Goal: Find specific page/section: Find specific page/section

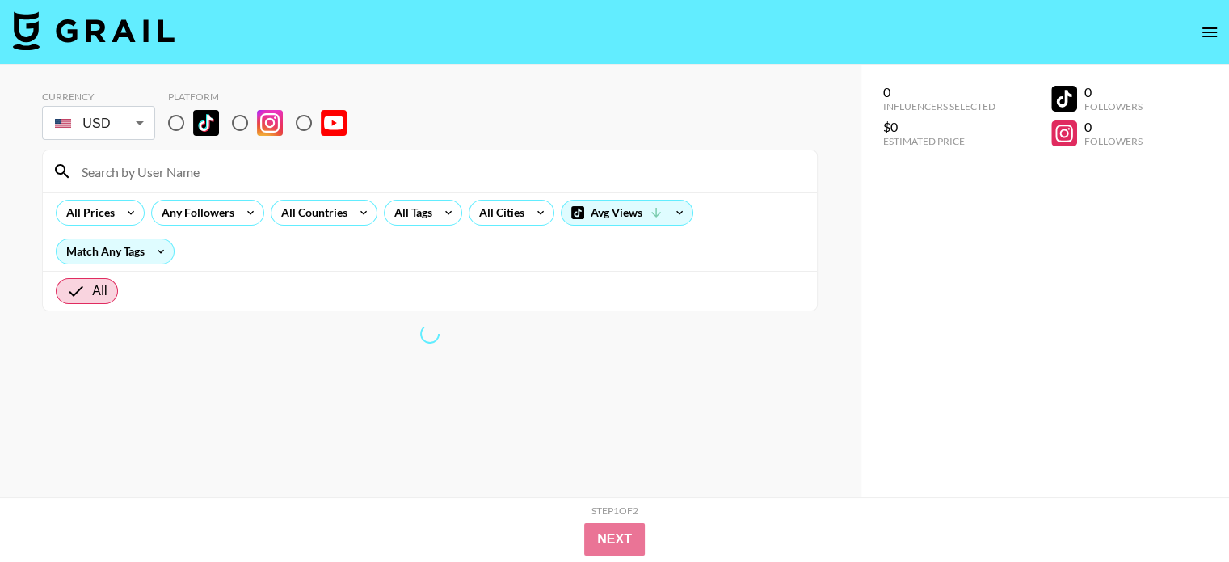
click at [238, 123] on input "radio" at bounding box center [240, 123] width 34 height 34
radio input "true"
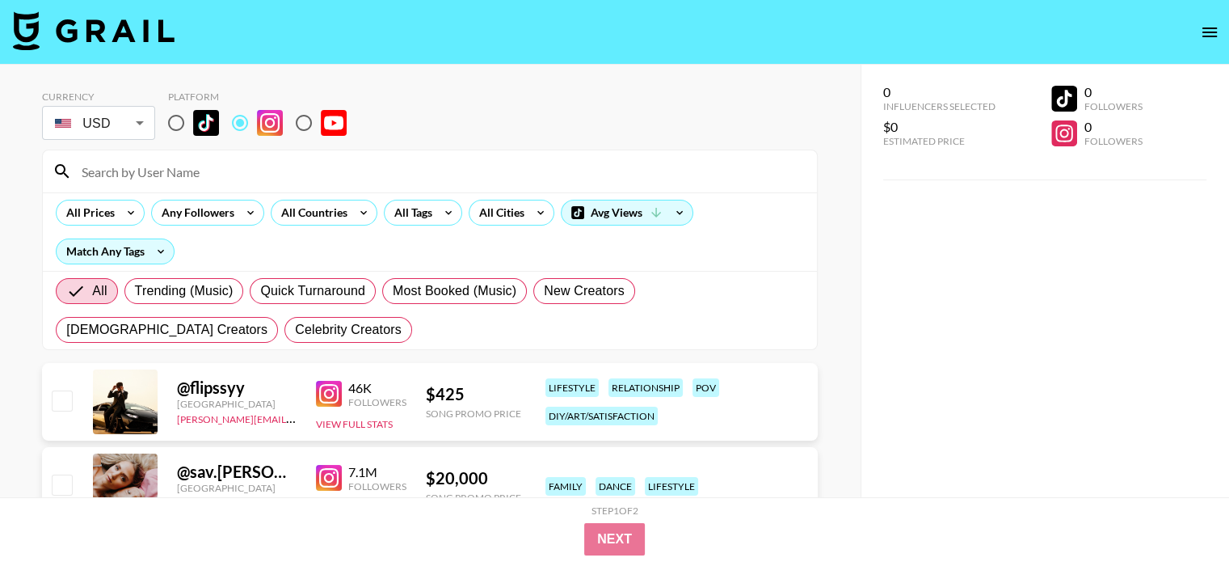
click at [171, 167] on input at bounding box center [440, 171] width 736 height 26
paste input "itsabbysworldafterall"
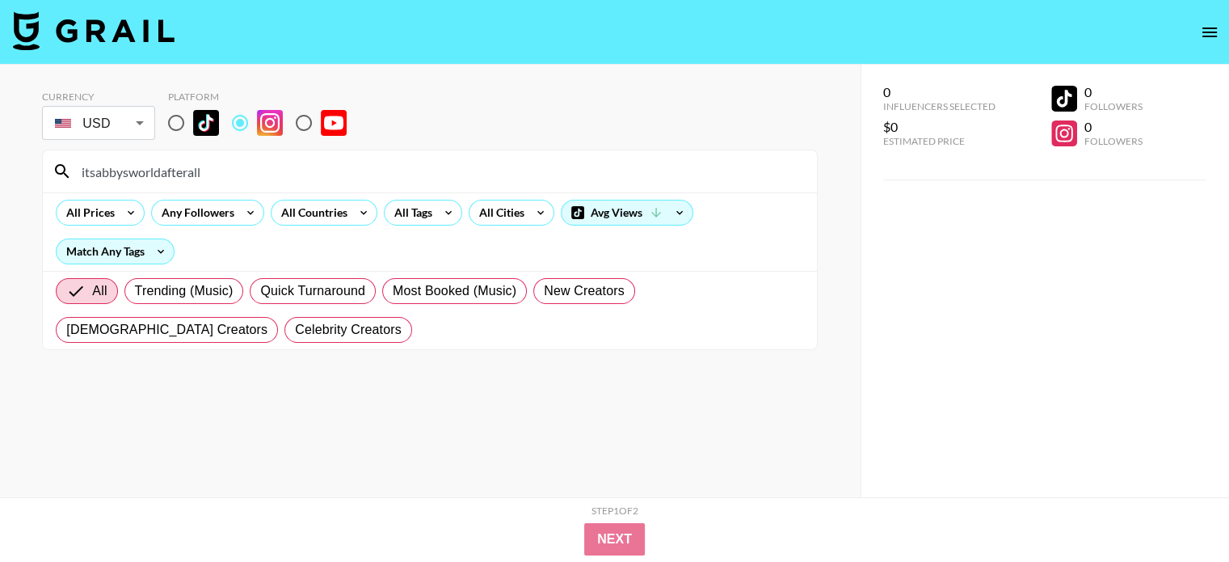
click at [249, 167] on input "itsabbysworldafterall" at bounding box center [440, 171] width 736 height 26
paste input "stephanie_massaker"
click at [213, 172] on input "stephanie_massaker" at bounding box center [440, 171] width 736 height 26
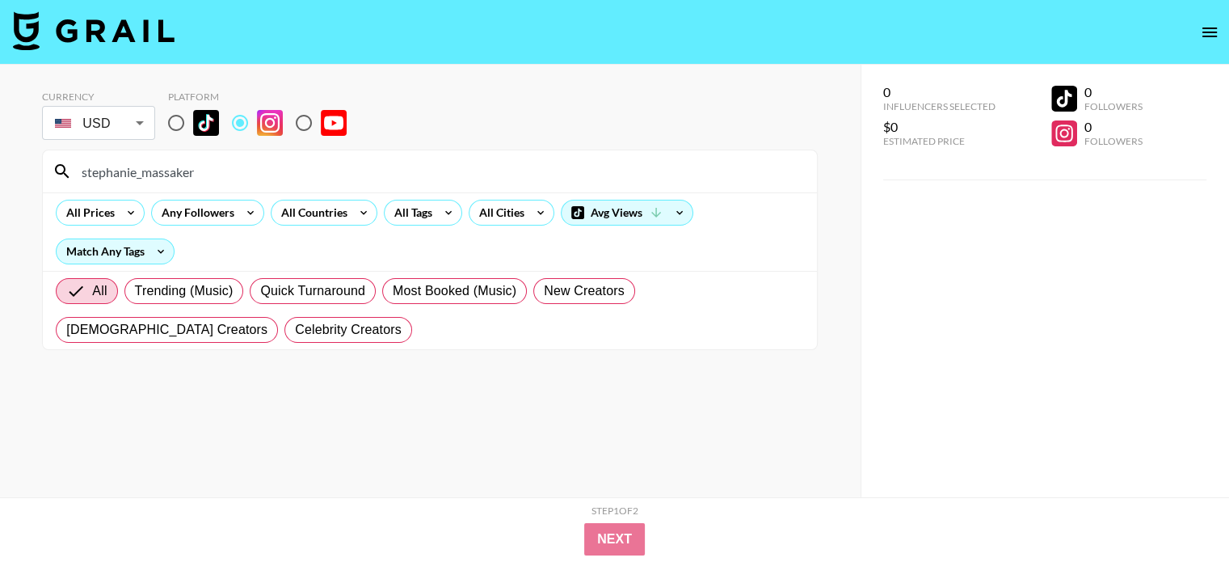
click at [212, 172] on input "stephanie_massaker" at bounding box center [440, 171] width 736 height 26
paste input "amandawarren__"
click at [260, 167] on input "amandawarren__" at bounding box center [440, 171] width 736 height 26
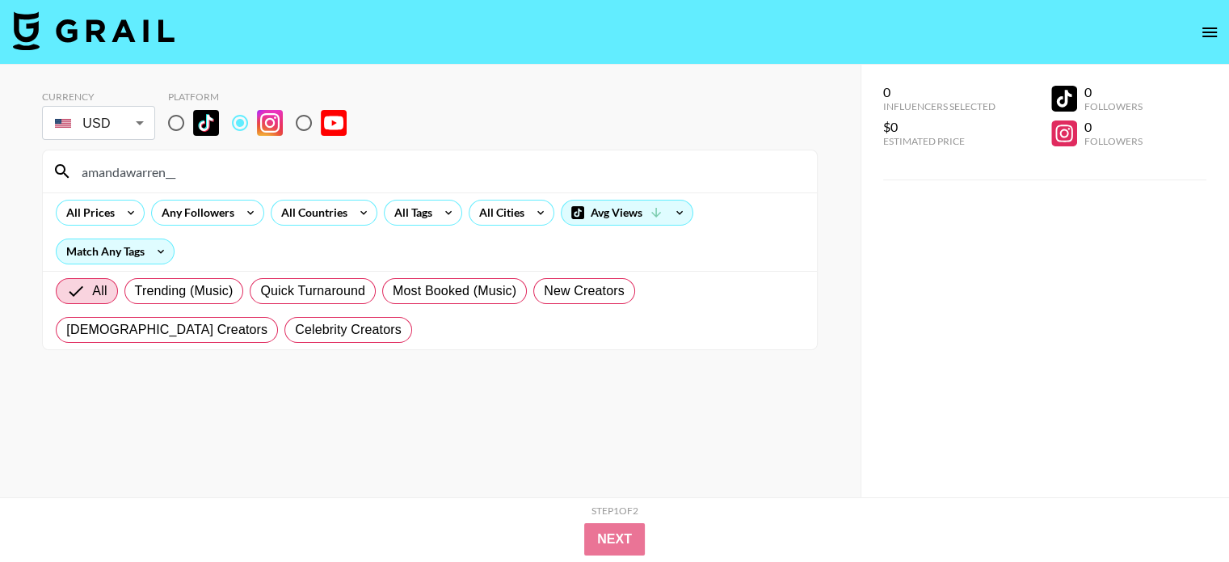
click at [260, 167] on input "amandawarren__" at bounding box center [440, 171] width 736 height 26
paste input "[PERSON_NAME].[PERSON_NAME]"
click at [342, 175] on input "[PERSON_NAME].[PERSON_NAME]" at bounding box center [440, 171] width 736 height 26
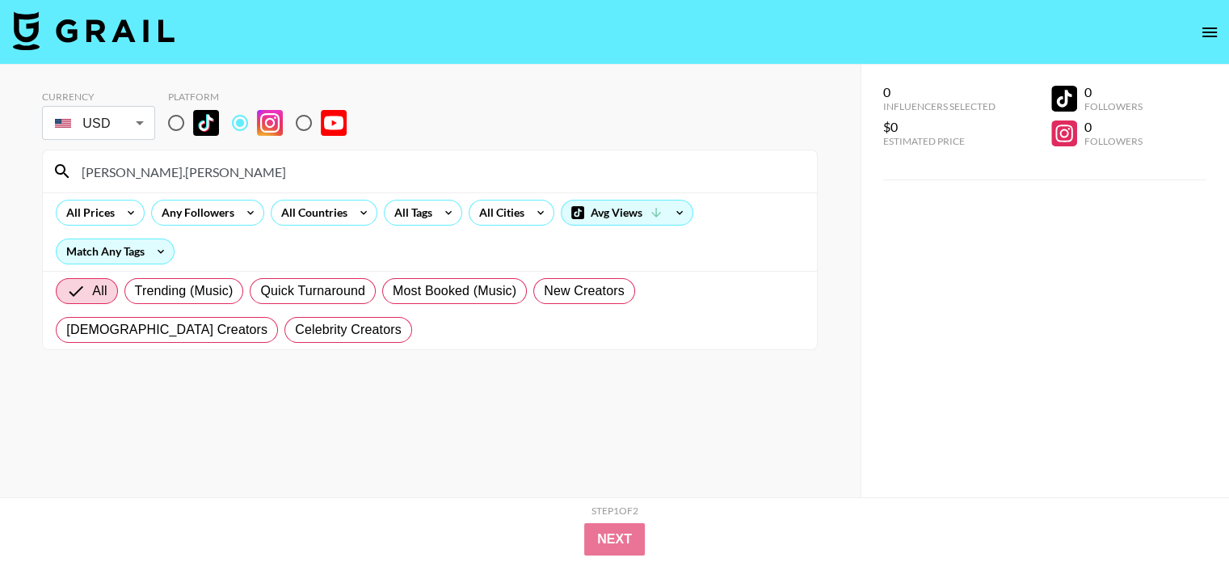
paste input "its.lauren.[PERSON_NAME]"
click at [339, 183] on input "its.lauren.[PERSON_NAME]" at bounding box center [440, 171] width 736 height 26
paste input "rachelbreanna_"
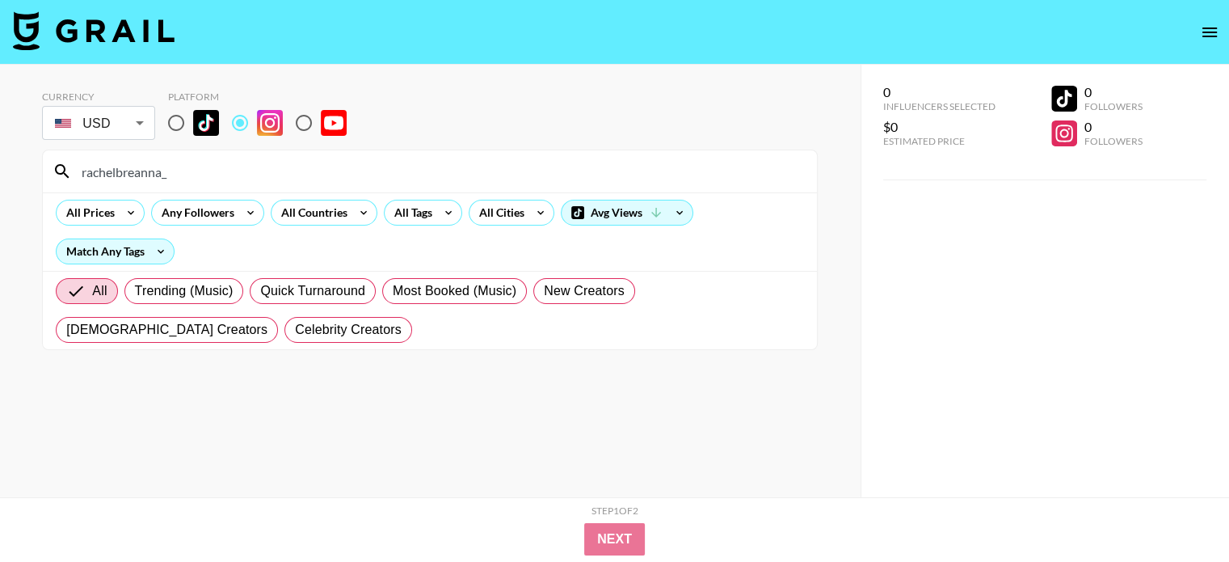
click at [324, 171] on input "rachelbreanna_" at bounding box center [440, 171] width 736 height 26
paste input "sofis.mommyworld"
click at [200, 162] on input "sofis.mommyworld" at bounding box center [440, 171] width 736 height 26
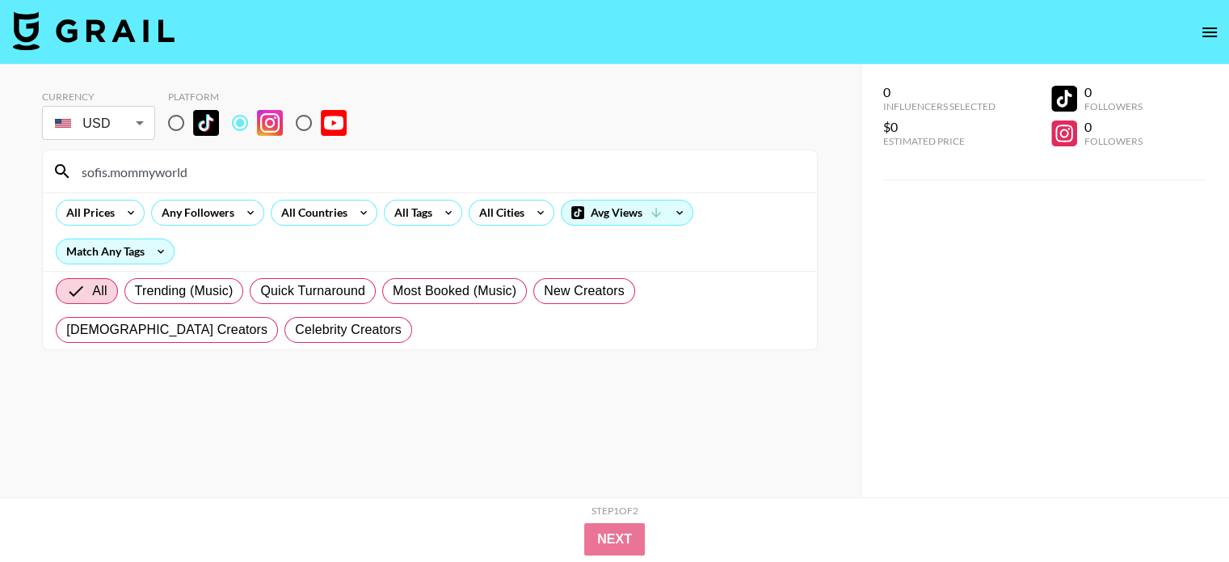
click at [200, 162] on input "sofis.mommyworld" at bounding box center [440, 171] width 736 height 26
paste input "kidsandcabernet"
click at [173, 176] on input "kidsandcabernet" at bounding box center [440, 171] width 736 height 26
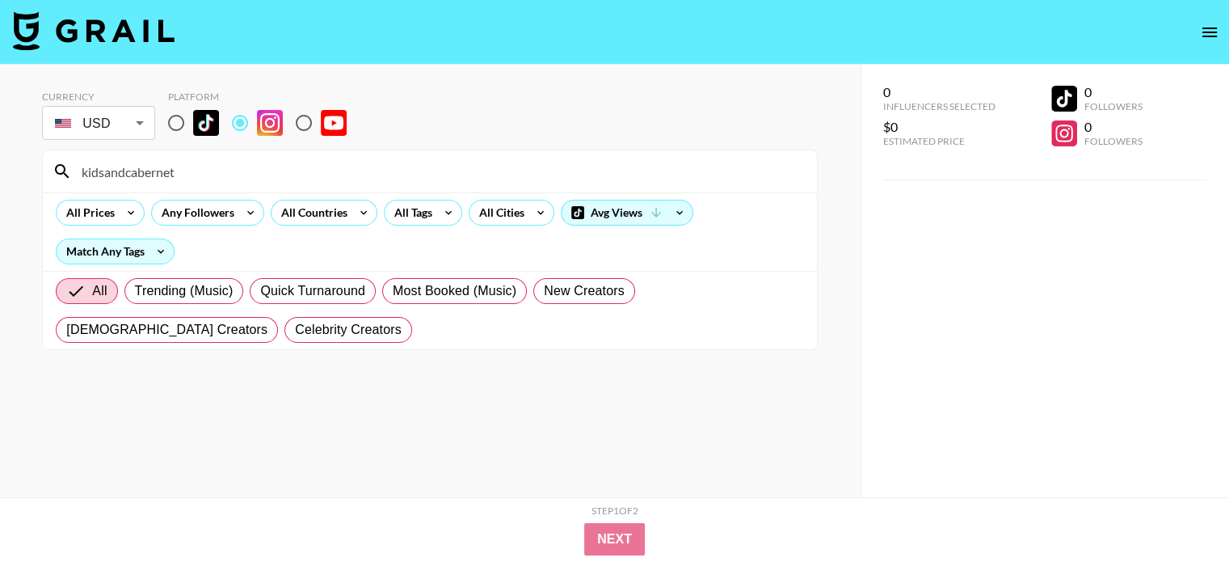
click at [173, 176] on input "kidsandcabernet" at bounding box center [440, 171] width 736 height 26
paste input "jcuccionilli"
click at [178, 183] on div "jcuccionilli" at bounding box center [430, 171] width 774 height 42
click at [177, 185] on div "jcuccionilli" at bounding box center [430, 171] width 774 height 42
click at [179, 176] on input "jcuccionilli" at bounding box center [440, 171] width 736 height 26
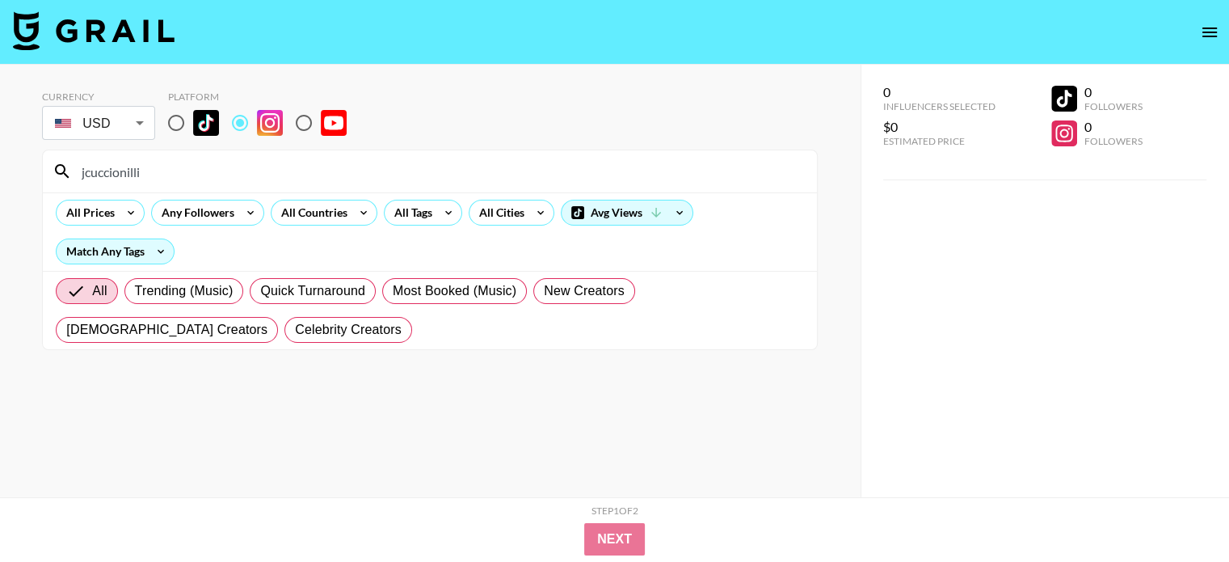
click at [179, 176] on input "jcuccionilli" at bounding box center [440, 171] width 736 height 26
paste input "alexkwillslay"
click at [238, 169] on input "alexkwillslay" at bounding box center [440, 171] width 736 height 26
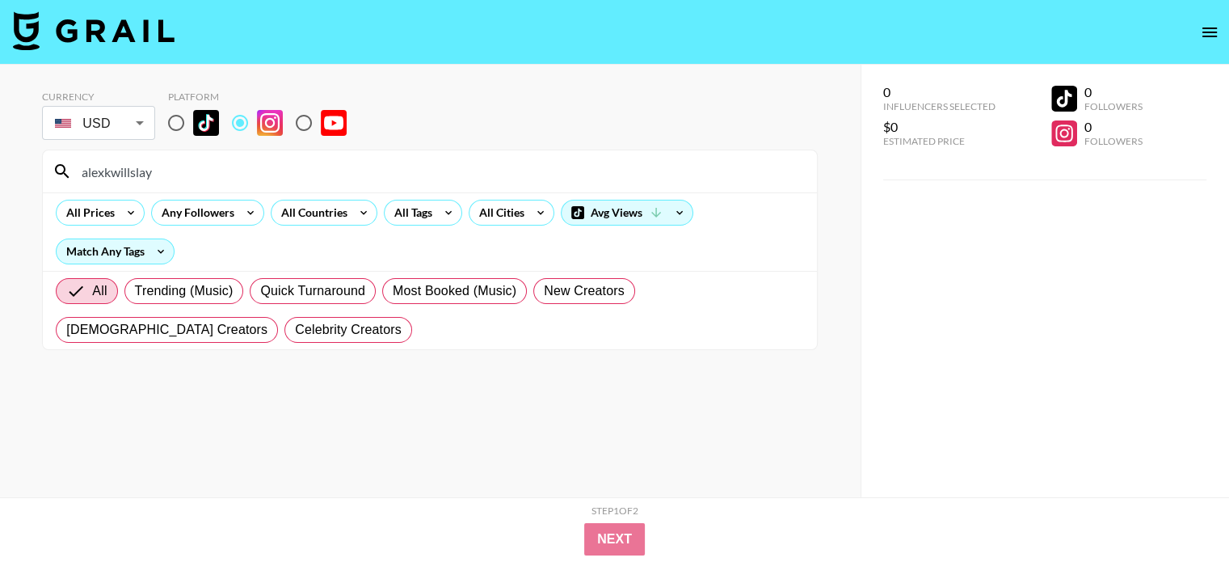
click at [238, 169] on input "alexkwillslay" at bounding box center [440, 171] width 736 height 26
paste input "simplypetiter"
click at [264, 166] on input "simplypetiteray" at bounding box center [440, 171] width 736 height 26
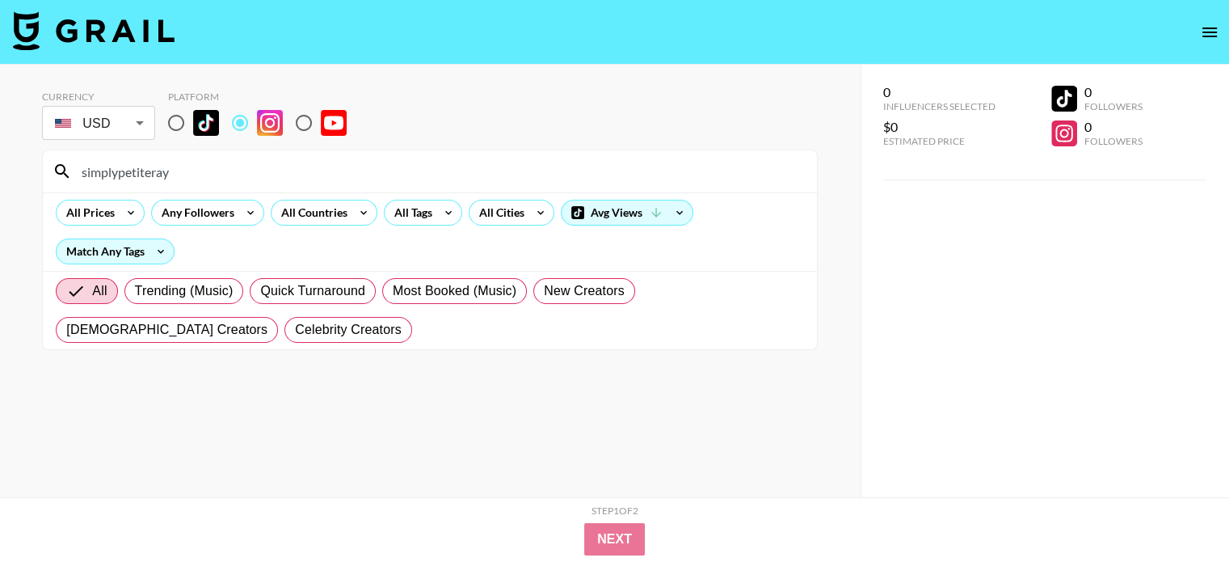
paste input "themilleraffect"
click at [210, 166] on input "themilleraffect" at bounding box center [440, 171] width 736 height 26
paste input "polymathmom"
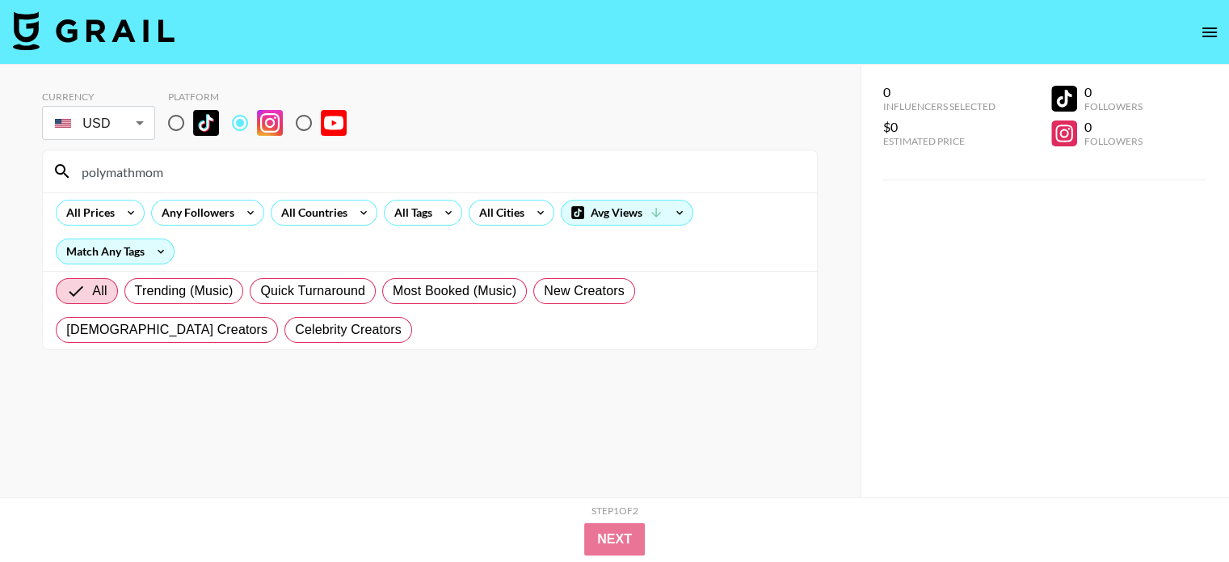
click at [241, 171] on input "polymathmom" at bounding box center [440, 171] width 736 height 26
paste input "[PERSON_NAME].jt"
click at [272, 171] on input "[PERSON_NAME].jt" at bounding box center [440, 171] width 736 height 26
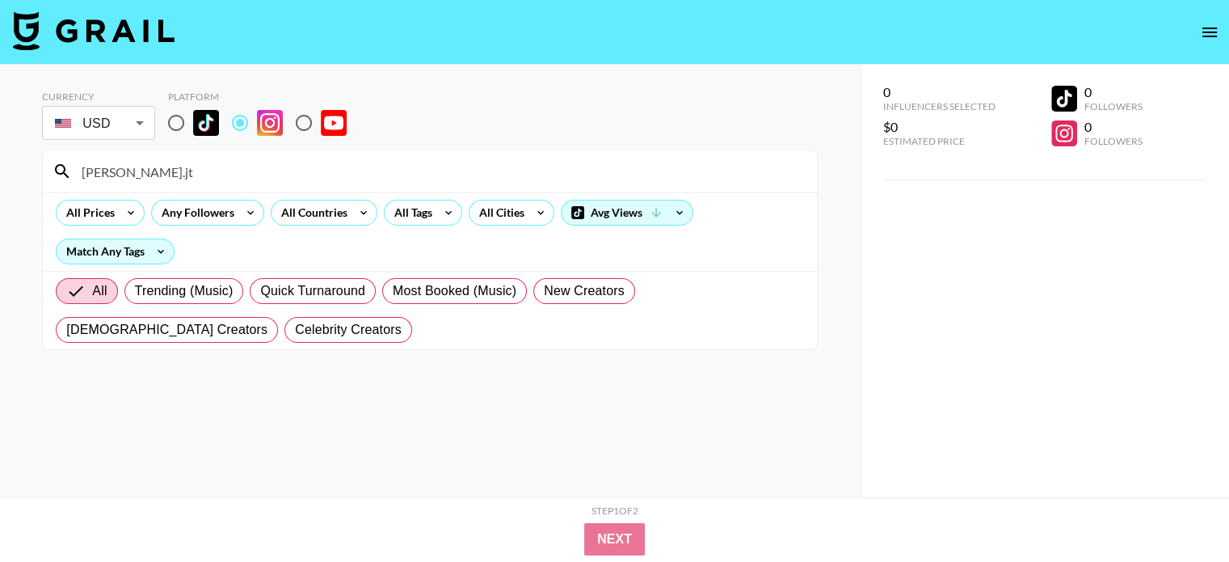
click at [272, 171] on input "[PERSON_NAME].jt" at bounding box center [440, 171] width 736 height 26
paste input "aly.andco"
click at [293, 175] on input "aly.andco" at bounding box center [440, 171] width 736 height 26
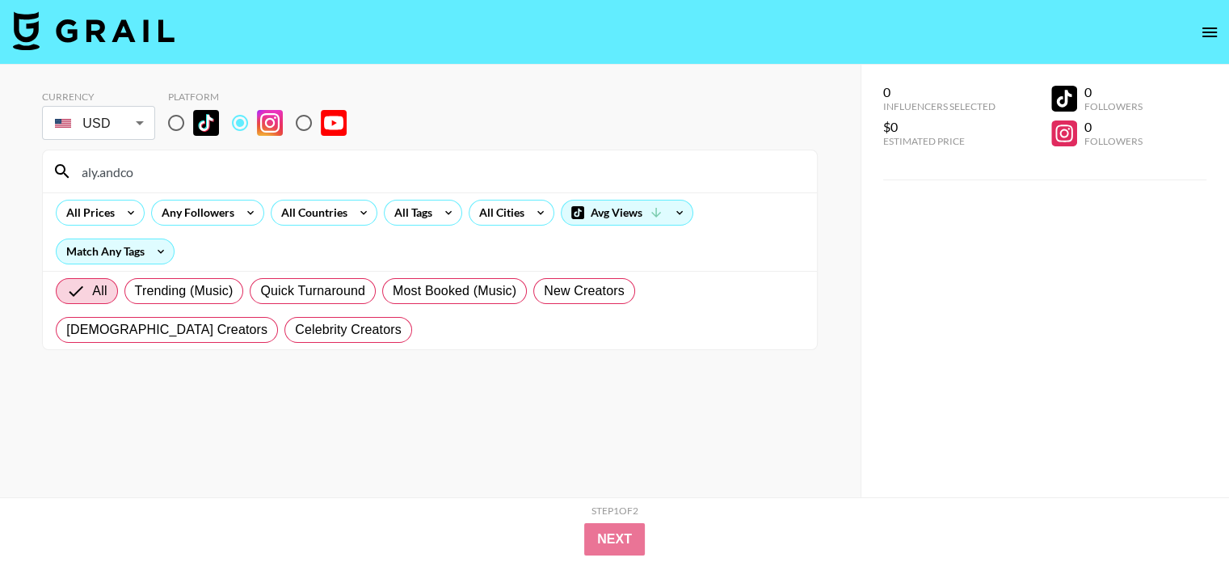
click at [293, 175] on input "aly.andco" at bounding box center [440, 171] width 736 height 26
paste input "fitnesssaunders"
click at [233, 168] on input "fitnesssaunders" at bounding box center [440, 171] width 736 height 26
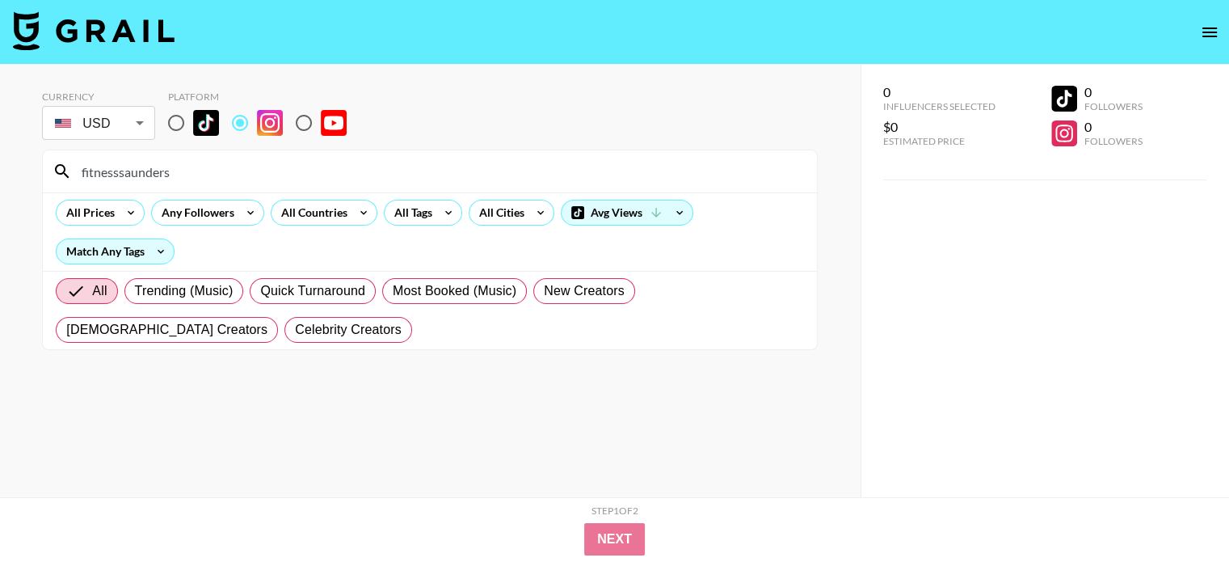
paste input "christelkbeauty"
click at [288, 157] on div "christelkbeauty" at bounding box center [430, 171] width 774 height 42
click at [286, 176] on input "christelkbeauty" at bounding box center [440, 171] width 736 height 26
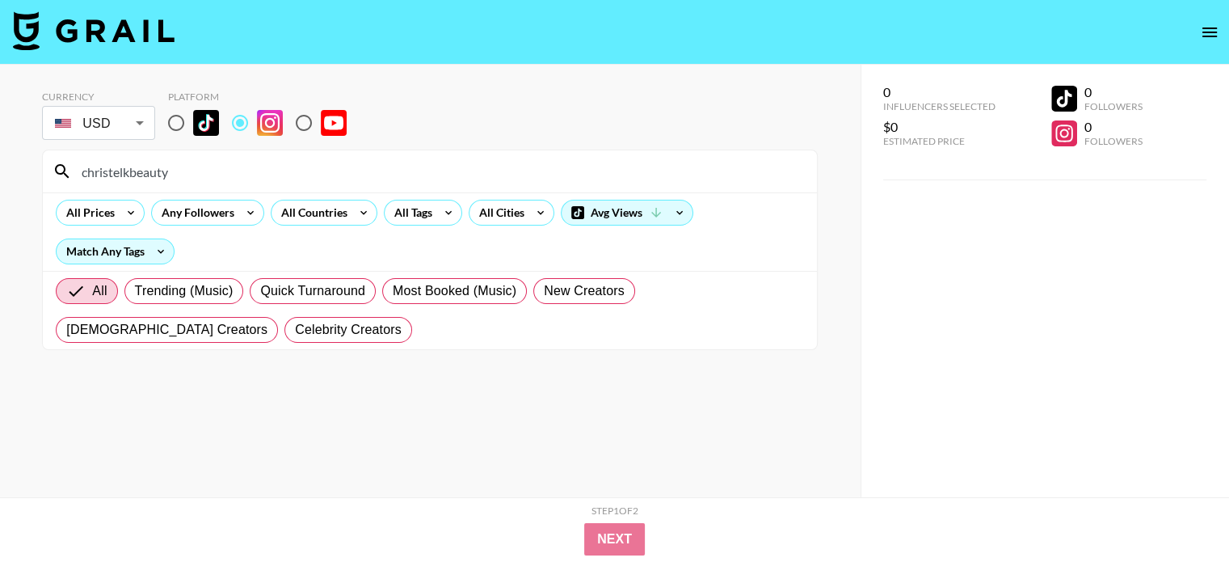
click at [286, 176] on input "christelkbeauty" at bounding box center [440, 171] width 736 height 26
paste input "melissareannejohnson"
click at [312, 170] on input "melissareannejohnson" at bounding box center [440, 171] width 736 height 26
paste input "dee_opaleye"
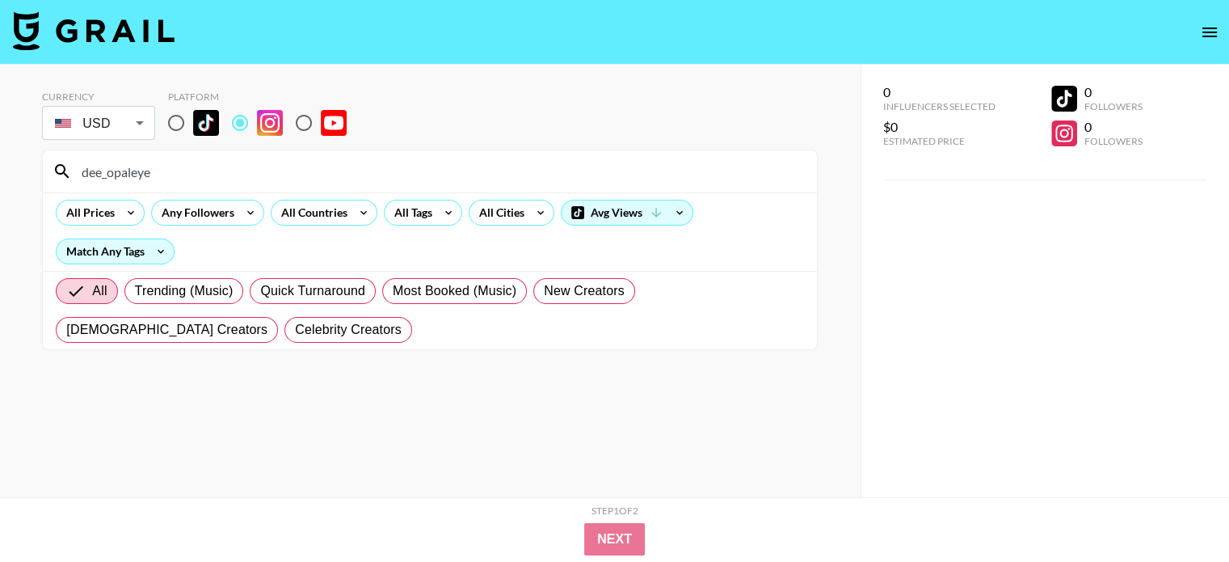
click at [221, 171] on input "dee_opaleye" at bounding box center [440, 171] width 736 height 26
paste input "eviesamuel_"
click at [220, 178] on input "eviesamuel_" at bounding box center [440, 171] width 736 height 26
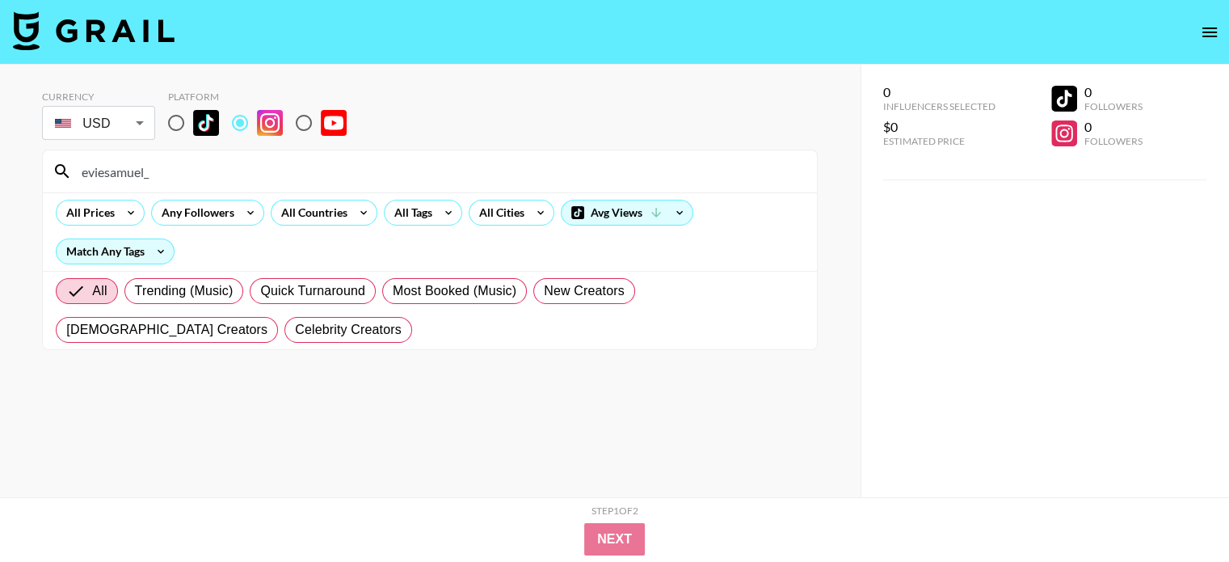
click at [220, 178] on input "eviesamuel_" at bounding box center [440, 171] width 736 height 26
paste input "grace_ajilore"
click at [183, 173] on input "grace_ajilore" at bounding box center [440, 171] width 736 height 26
click at [183, 172] on input "grace_ajilore" at bounding box center [440, 171] width 736 height 26
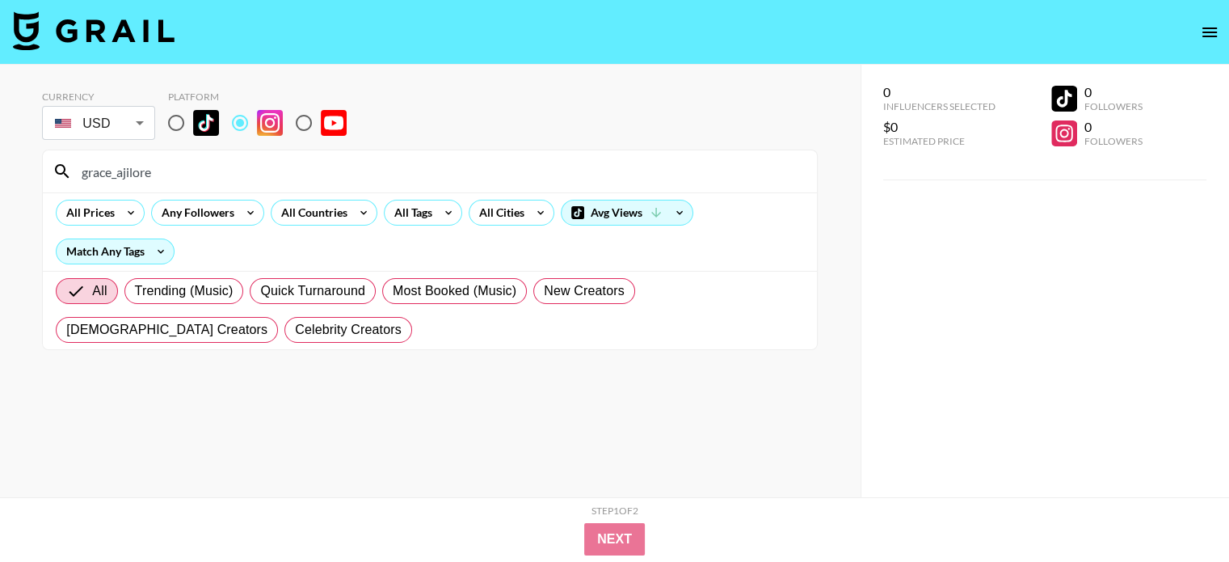
click at [183, 172] on input "grace_ajilore" at bounding box center [440, 171] width 736 height 26
paste input "chrissybalesltd"
click at [304, 168] on input "chrissybalesltd" at bounding box center [440, 171] width 736 height 26
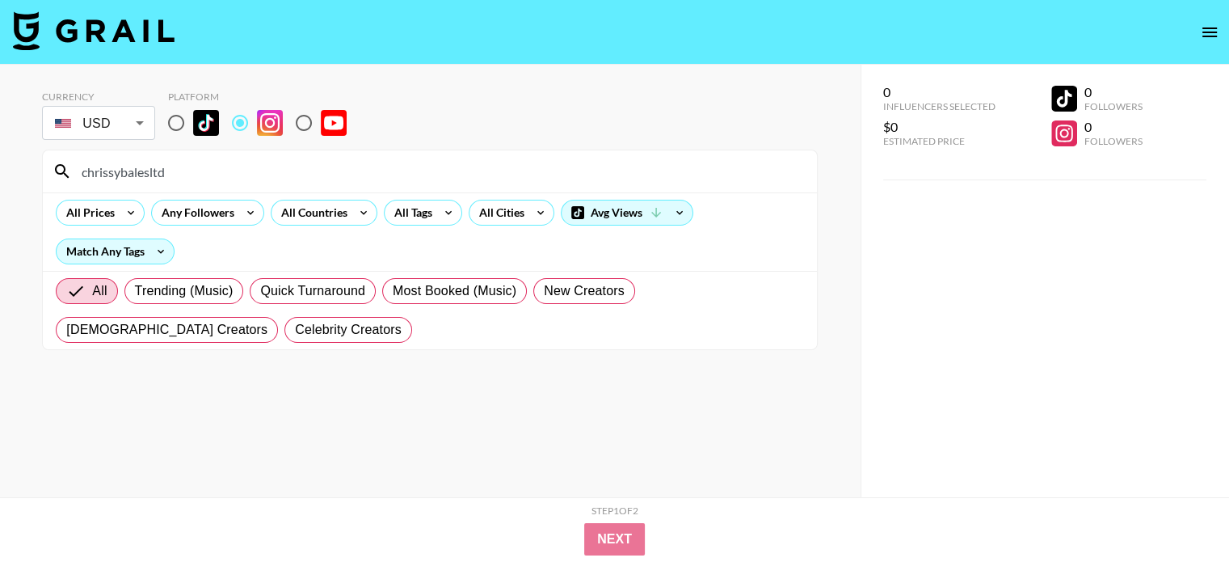
paste input "kikeaj_"
click at [259, 167] on input "kikeaj_" at bounding box center [440, 171] width 736 height 26
paste input "fisayolonge"
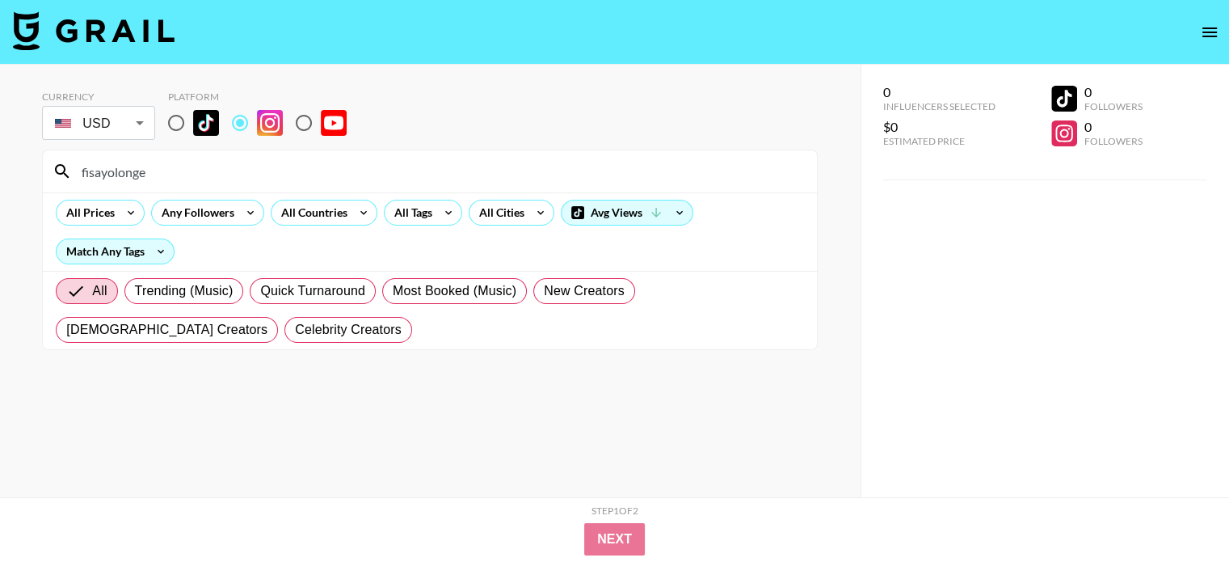
click at [392, 180] on input "fisayolonge" at bounding box center [440, 171] width 736 height 26
click at [317, 165] on input "fisayolonge" at bounding box center [440, 171] width 736 height 26
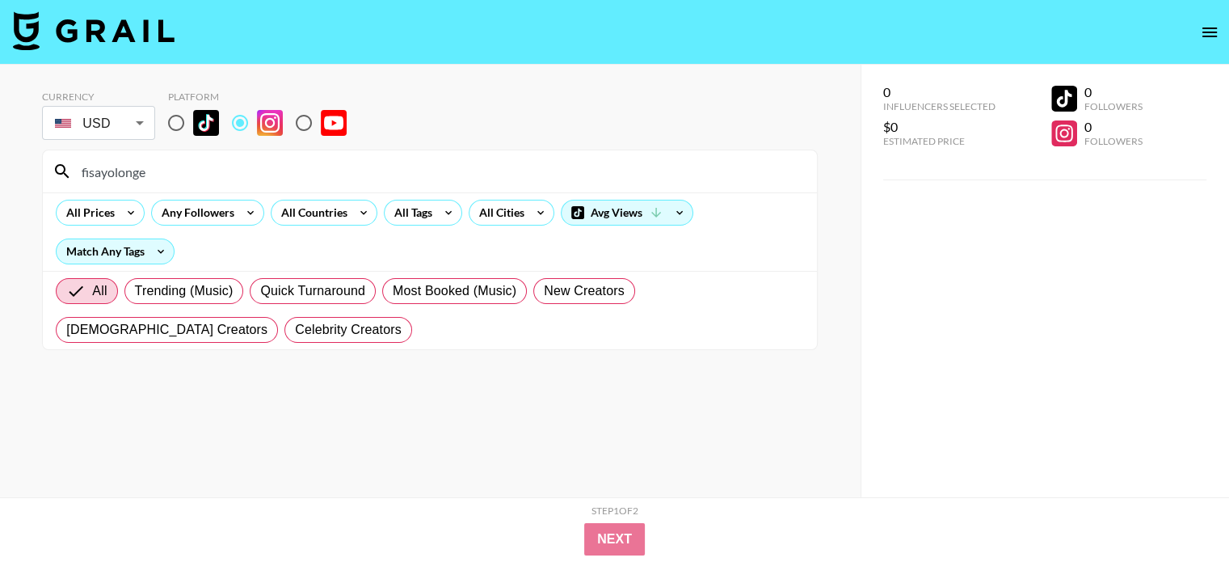
click at [317, 165] on input "fisayolonge" at bounding box center [440, 171] width 736 height 26
paste input "ropo.demur"
click at [323, 160] on input "ropo.demure" at bounding box center [440, 171] width 736 height 26
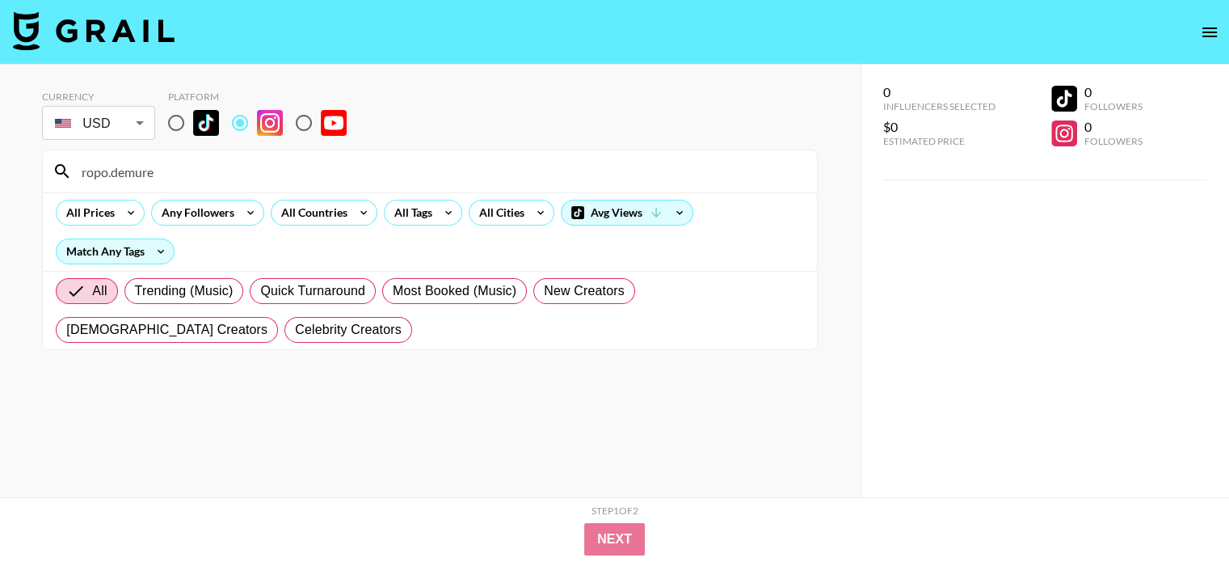
paste input "nataniahinds"
click at [327, 175] on input "nataniahinds" at bounding box center [440, 171] width 736 height 26
paste input "withemmatheshow"
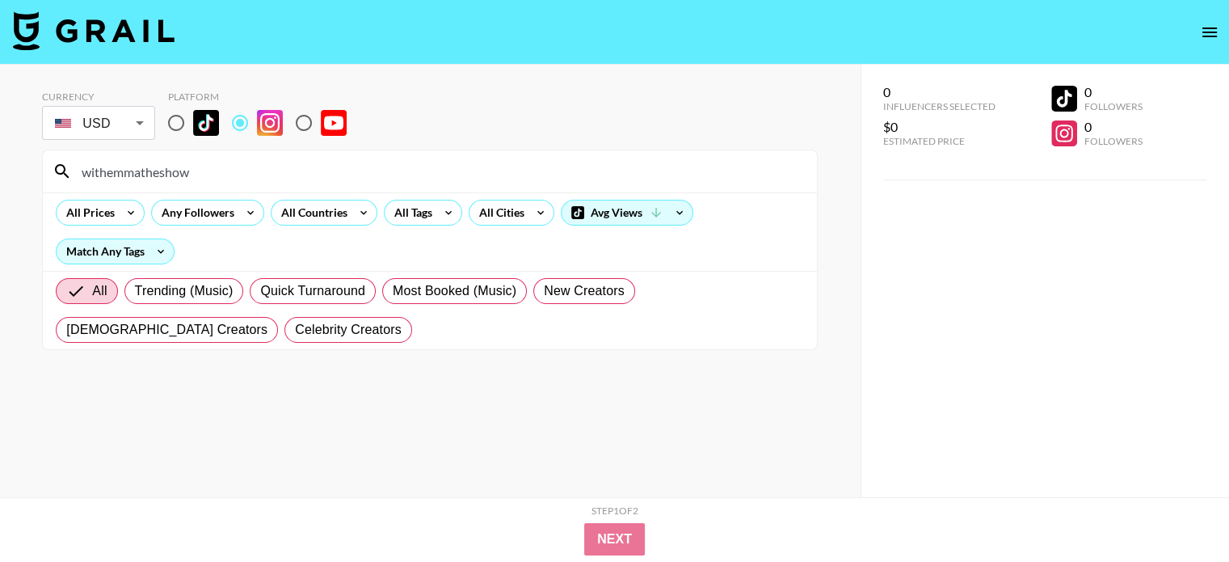
click at [210, 177] on input "withemmatheshow" at bounding box center [440, 171] width 736 height 26
paste input "[PERSON_NAME].[PERSON_NAME]"
click at [365, 176] on input "[PERSON_NAME].[PERSON_NAME]" at bounding box center [440, 171] width 736 height 26
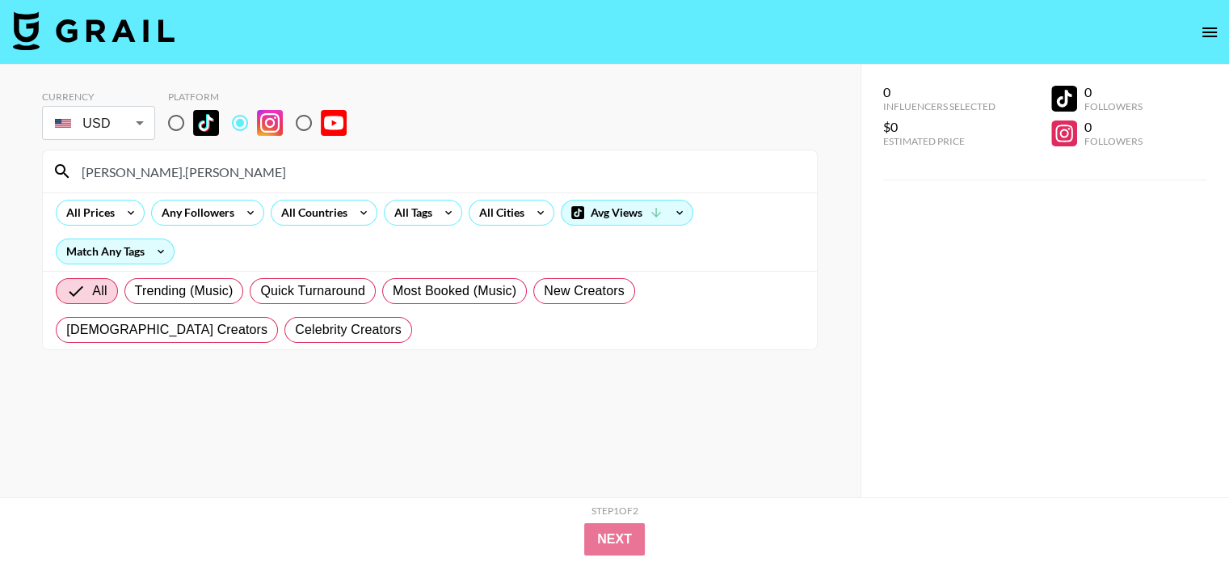
click at [365, 176] on input "[PERSON_NAME].[PERSON_NAME]" at bounding box center [440, 171] width 736 height 26
paste input "itsmissimaaa"
click at [335, 164] on input "itsmissimaaa" at bounding box center [440, 171] width 736 height 26
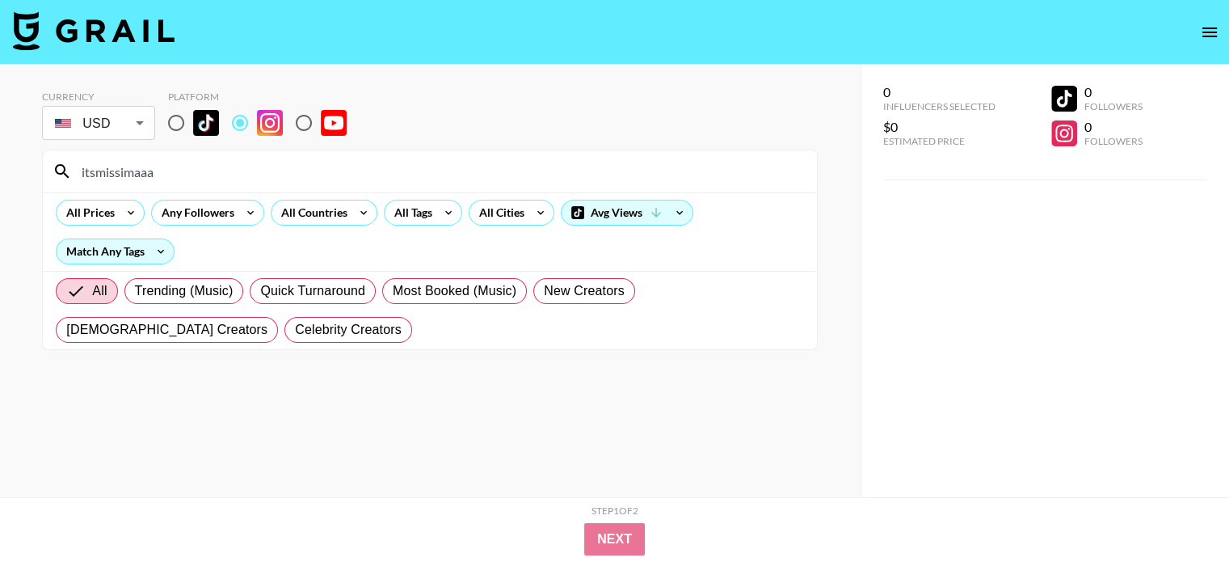
click at [335, 164] on input "itsmissimaaa" at bounding box center [440, 171] width 736 height 26
paste input "chubby_oddly"
click at [288, 167] on input "chubby_oddly" at bounding box center [440, 171] width 736 height 26
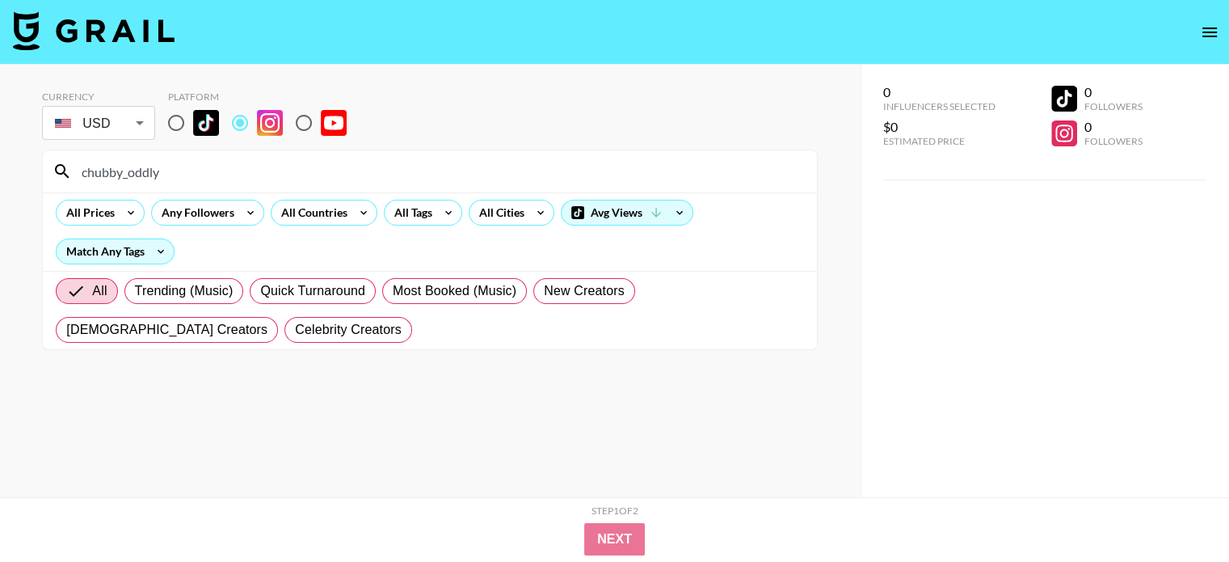
paste input "_ehlsie"
click at [368, 188] on div "_ehlsie" at bounding box center [430, 171] width 774 height 42
click at [364, 179] on input "_ehlsie" at bounding box center [440, 171] width 736 height 26
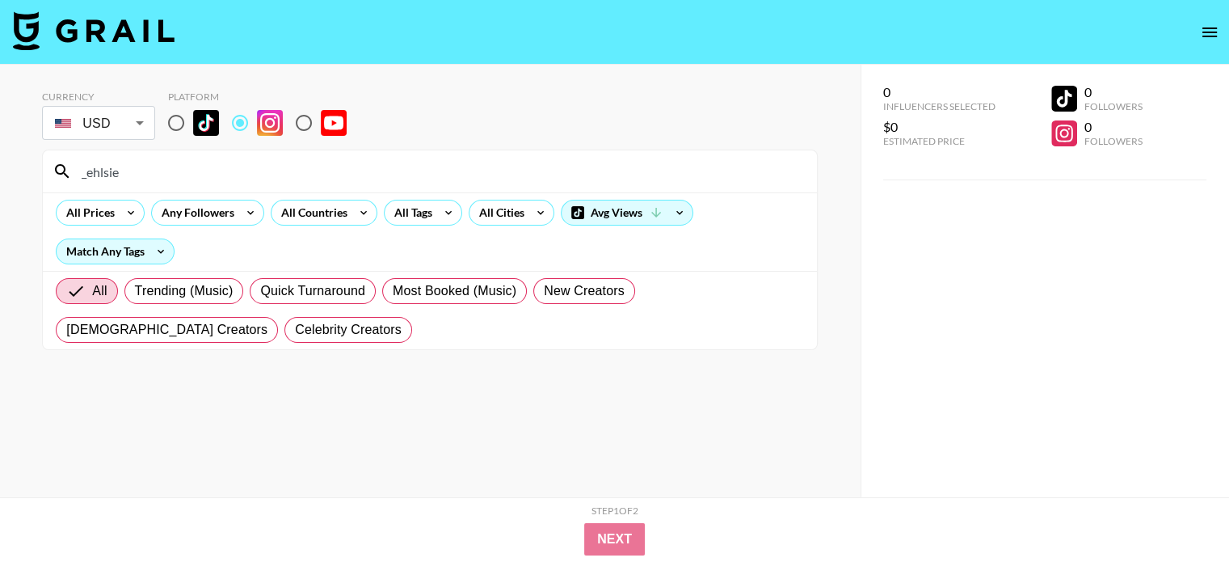
paste input "nissyte"
click at [286, 168] on input "nissytee" at bounding box center [440, 171] width 736 height 26
paste input "tamararenay"
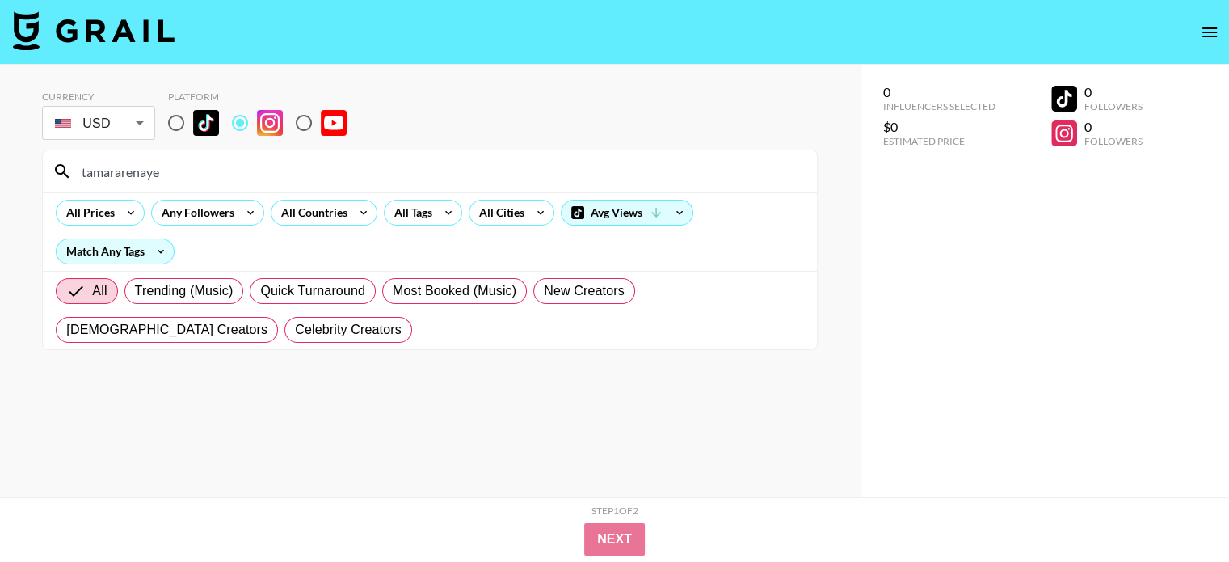
click at [205, 177] on input "tamararenaye" at bounding box center [440, 171] width 736 height 26
paste input "."
click at [293, 182] on input "[PERSON_NAME].[PERSON_NAME]" at bounding box center [440, 171] width 736 height 26
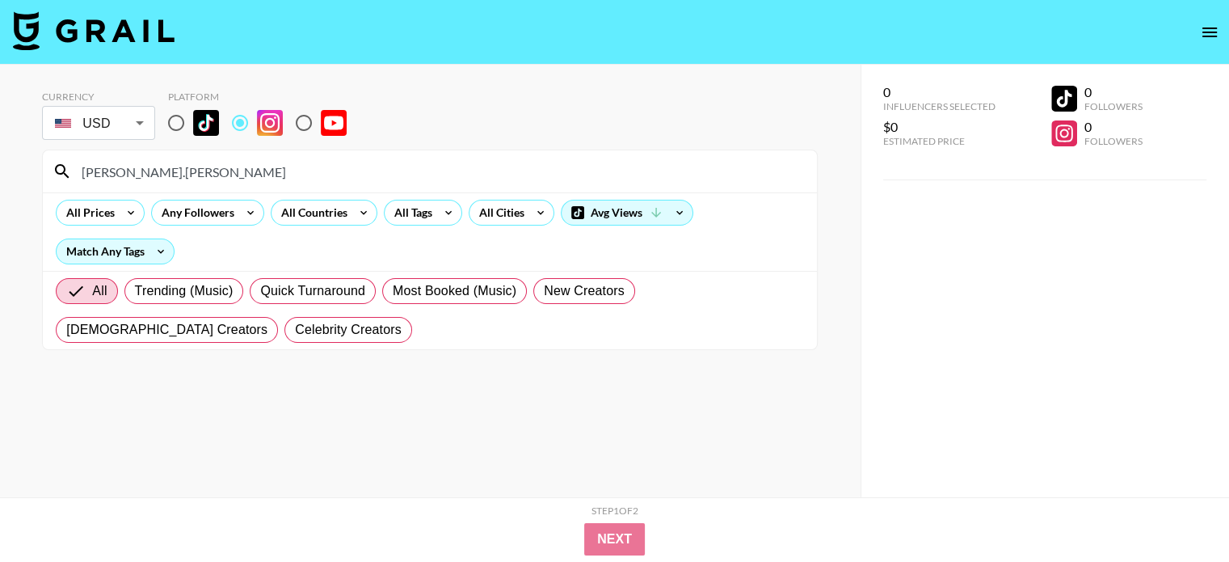
click at [293, 182] on input "[PERSON_NAME].[PERSON_NAME]" at bounding box center [440, 171] width 736 height 26
paste input "[PERSON_NAME]"
click at [246, 162] on input "francestheodore" at bounding box center [440, 171] width 736 height 26
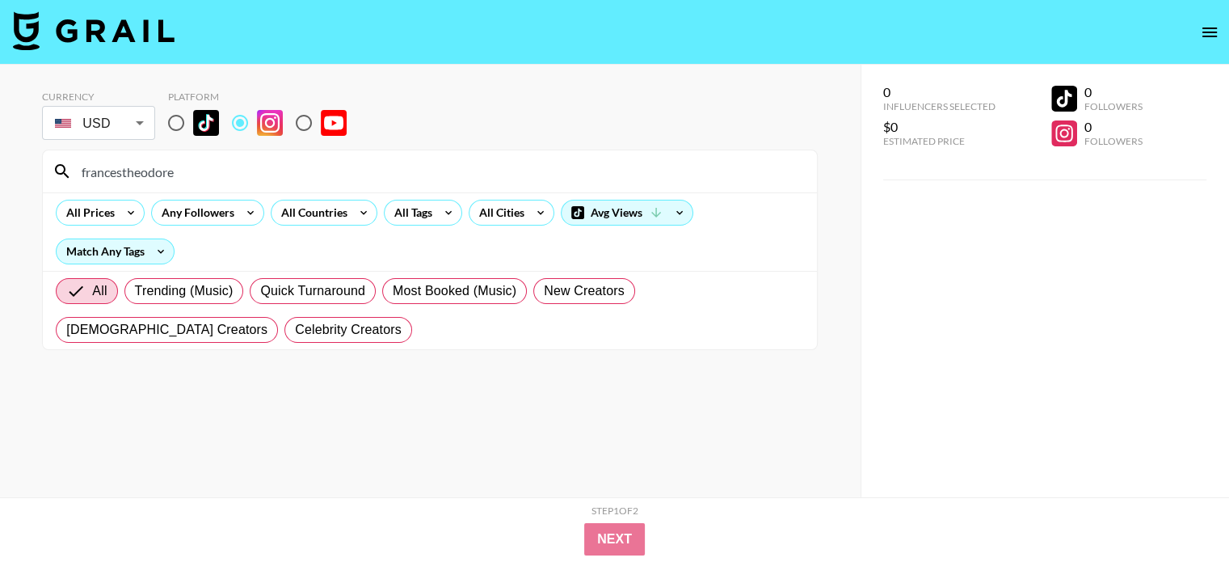
paste input "nikos_babii"
click at [296, 167] on input "nikos_babii" at bounding box center [440, 171] width 736 height 26
paste input "folazfab"
click at [351, 172] on input "folazfab" at bounding box center [440, 171] width 736 height 26
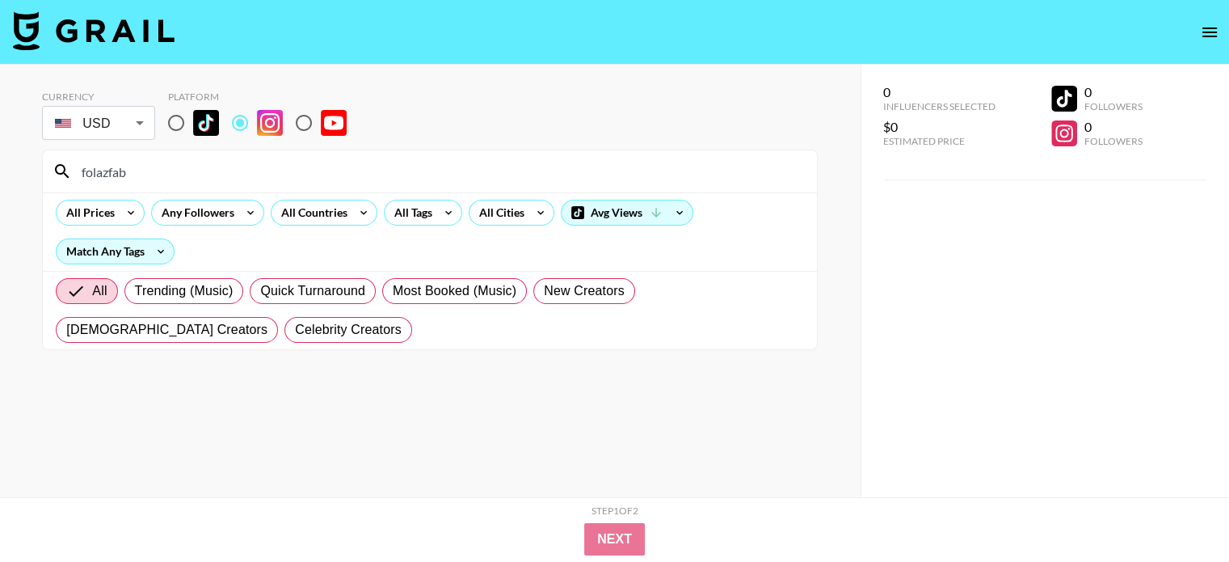
click at [351, 172] on input "folazfab" at bounding box center [440, 171] width 736 height 26
paste input "glambymaurella"
click at [276, 180] on input "glambymaurella" at bounding box center [440, 171] width 736 height 26
click at [274, 177] on input "glambymaurella" at bounding box center [440, 171] width 736 height 26
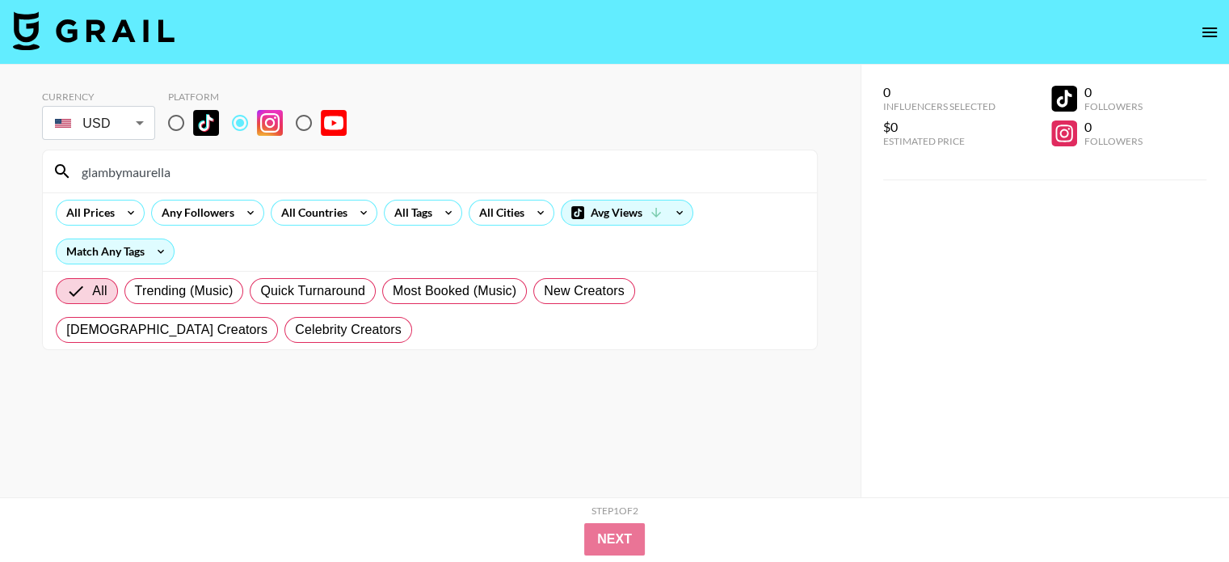
click at [274, 177] on input "glambymaurella" at bounding box center [440, 171] width 736 height 26
paste input "nennsx"
click at [306, 163] on input "nennsx" at bounding box center [440, 171] width 736 height 26
paste input "remilaide"
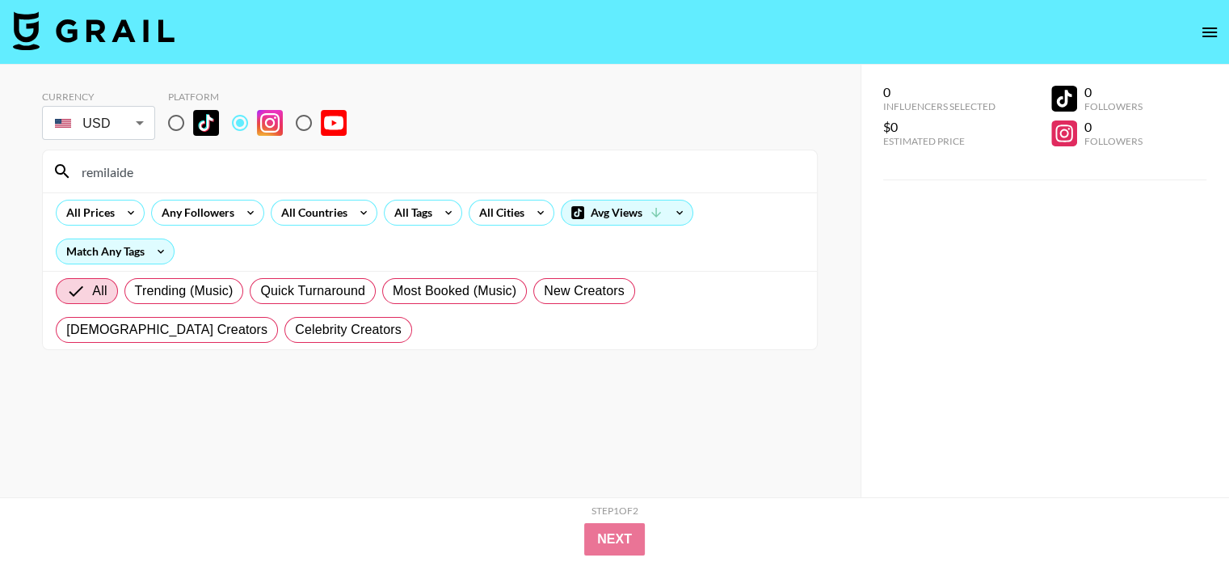
click at [315, 178] on input "remilaide" at bounding box center [440, 171] width 736 height 26
paste input "hausofshe"
click at [229, 175] on input "hausofshee" at bounding box center [440, 171] width 736 height 26
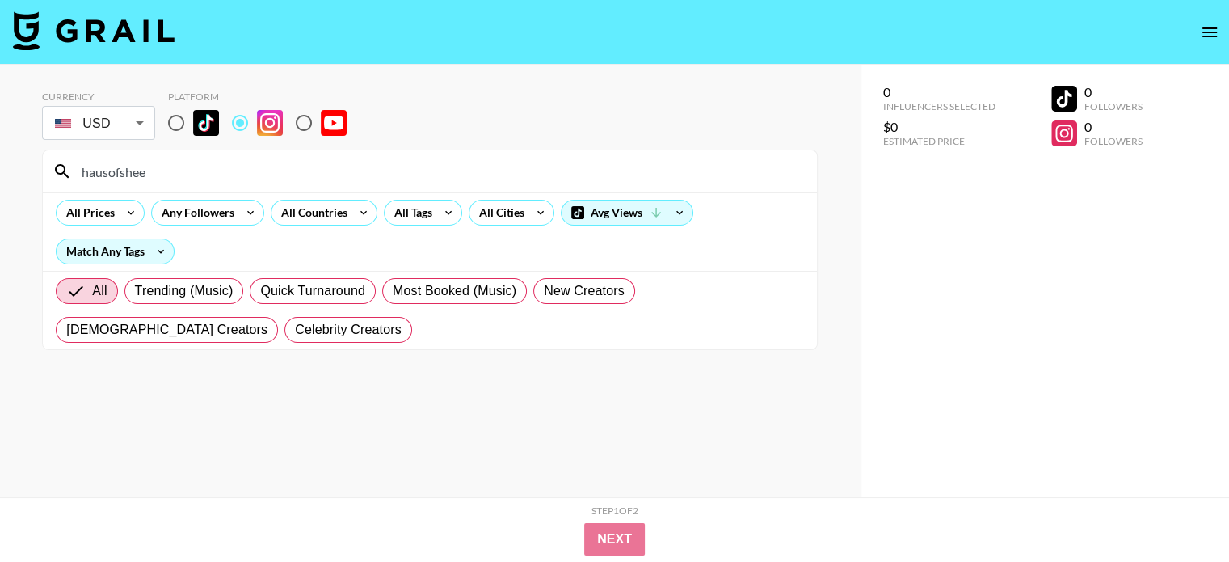
click at [229, 175] on input "hausofshee" at bounding box center [440, 171] width 736 height 26
paste input "t0nit0n"
click at [213, 161] on input "t0nit0ne" at bounding box center [440, 171] width 736 height 26
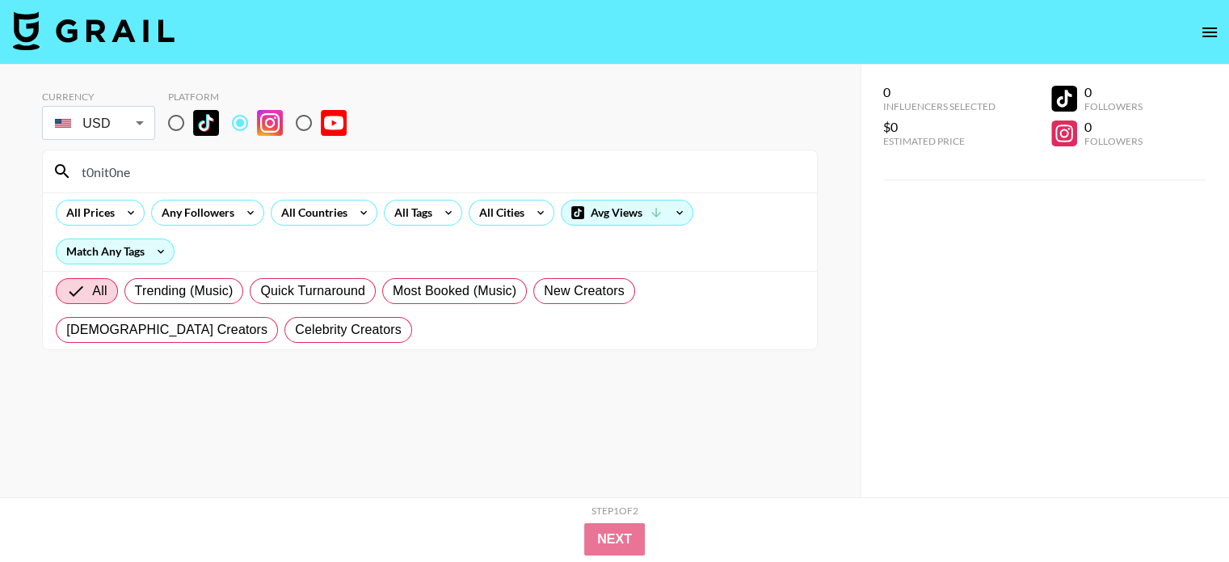
paste input "[PERSON_NAME].[PERSON_NAME]"
click at [358, 172] on input "[PERSON_NAME].[PERSON_NAME]" at bounding box center [440, 171] width 736 height 26
click at [358, 171] on input "[PERSON_NAME].[PERSON_NAME]" at bounding box center [440, 171] width 736 height 26
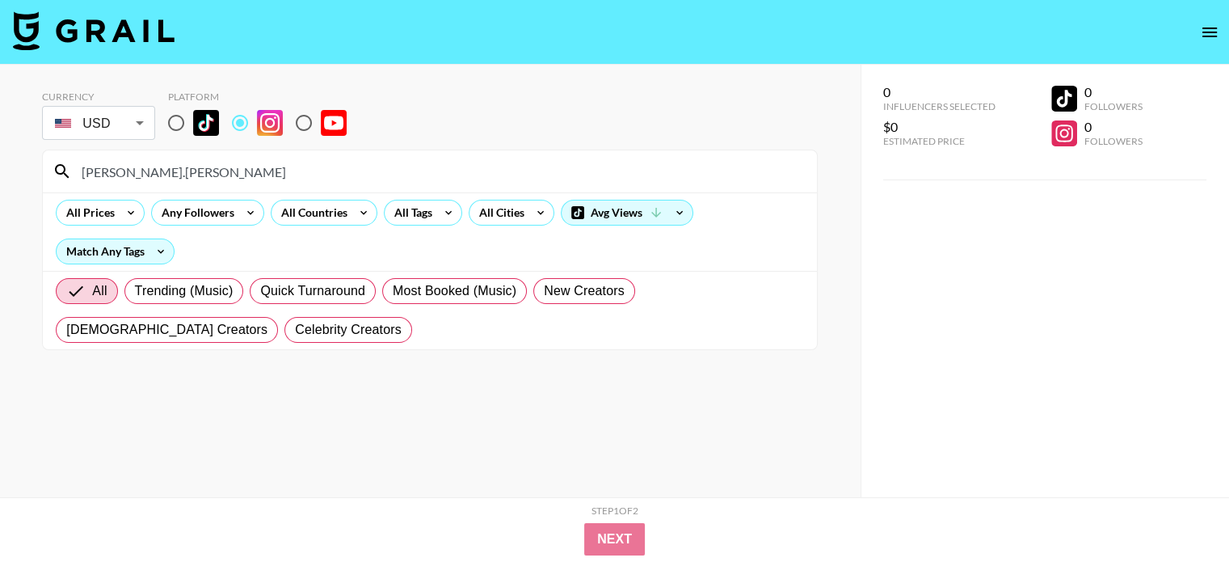
paste input "tomysisterhood"
click at [470, 176] on input "tomysisterhood" at bounding box center [440, 171] width 736 height 26
paste input "marycolette_"
type input "marycolette_"
